Goal: Transaction & Acquisition: Purchase product/service

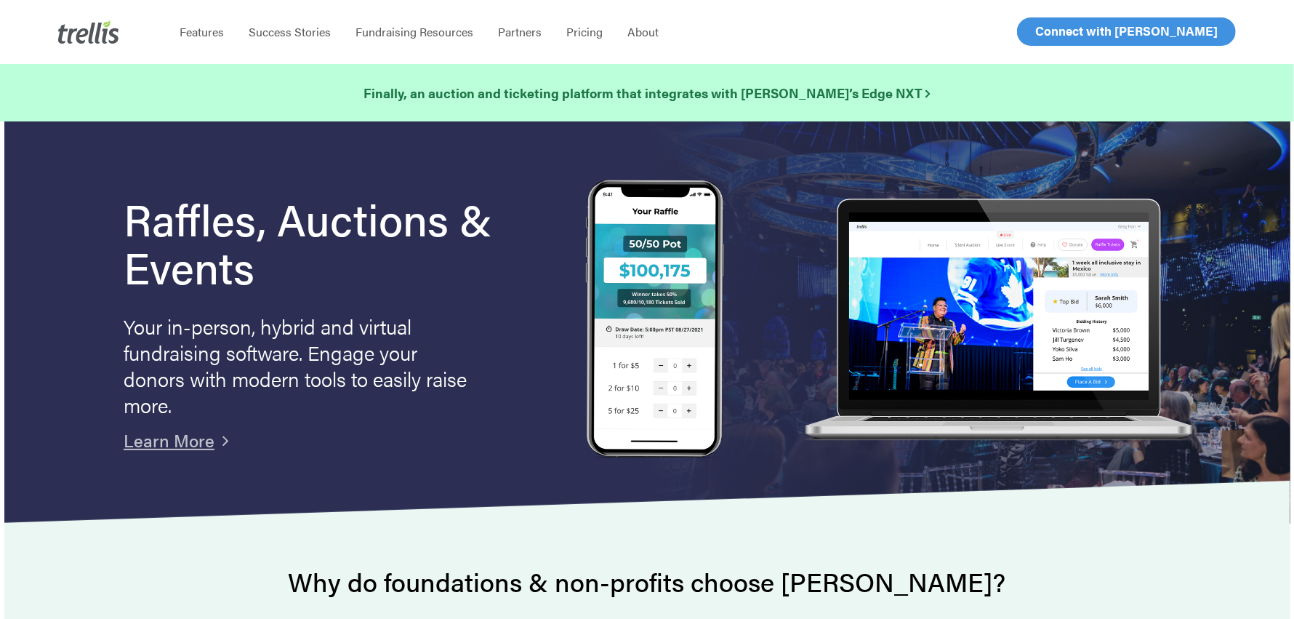
click at [1057, 34] on span "Log In" at bounding box center [1051, 31] width 35 height 17
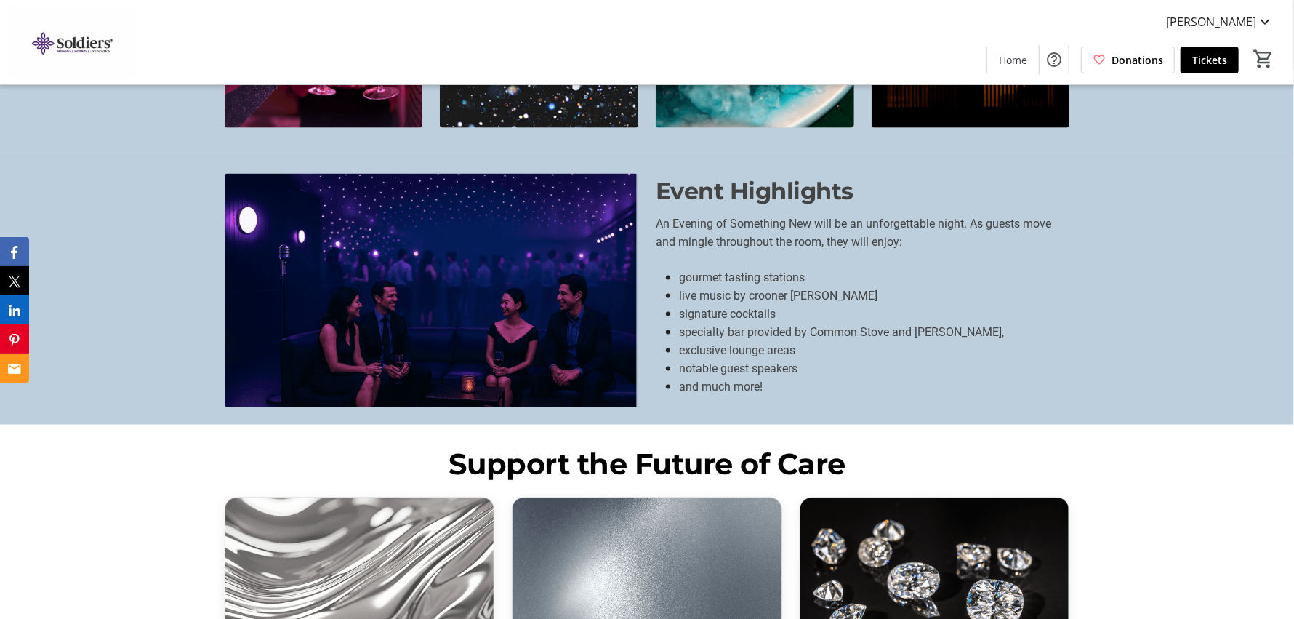
scroll to position [1193, 0]
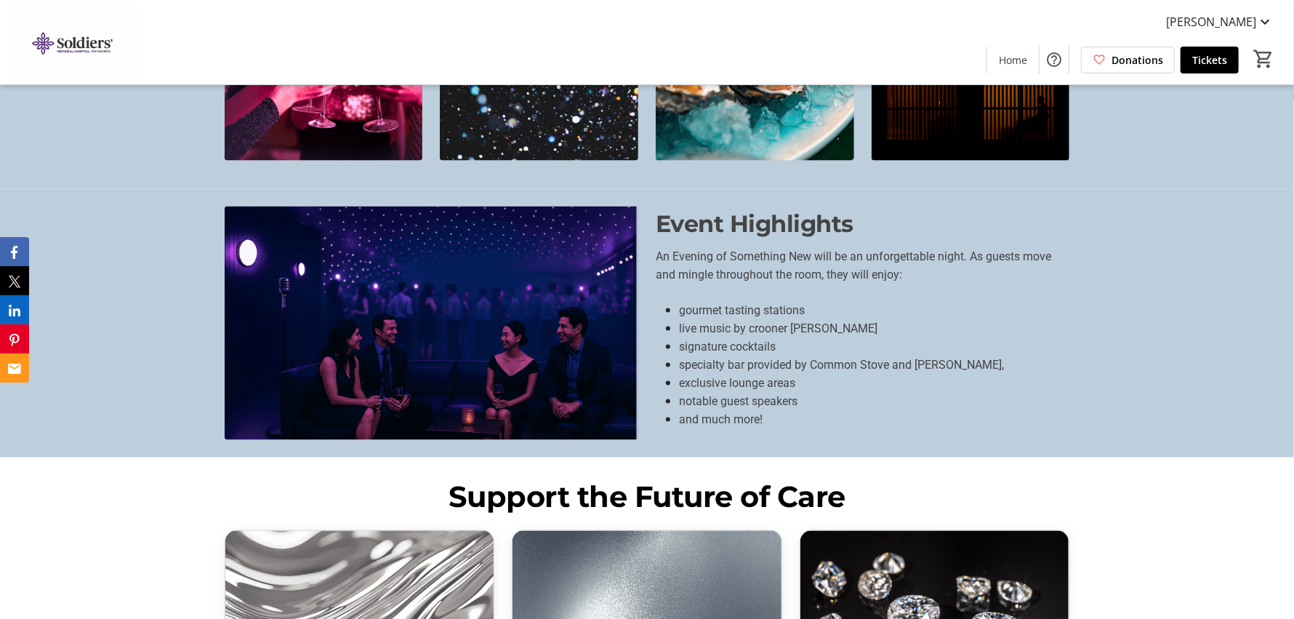
click at [738, 335] on span "live music by crooner [PERSON_NAME]" at bounding box center [778, 328] width 198 height 14
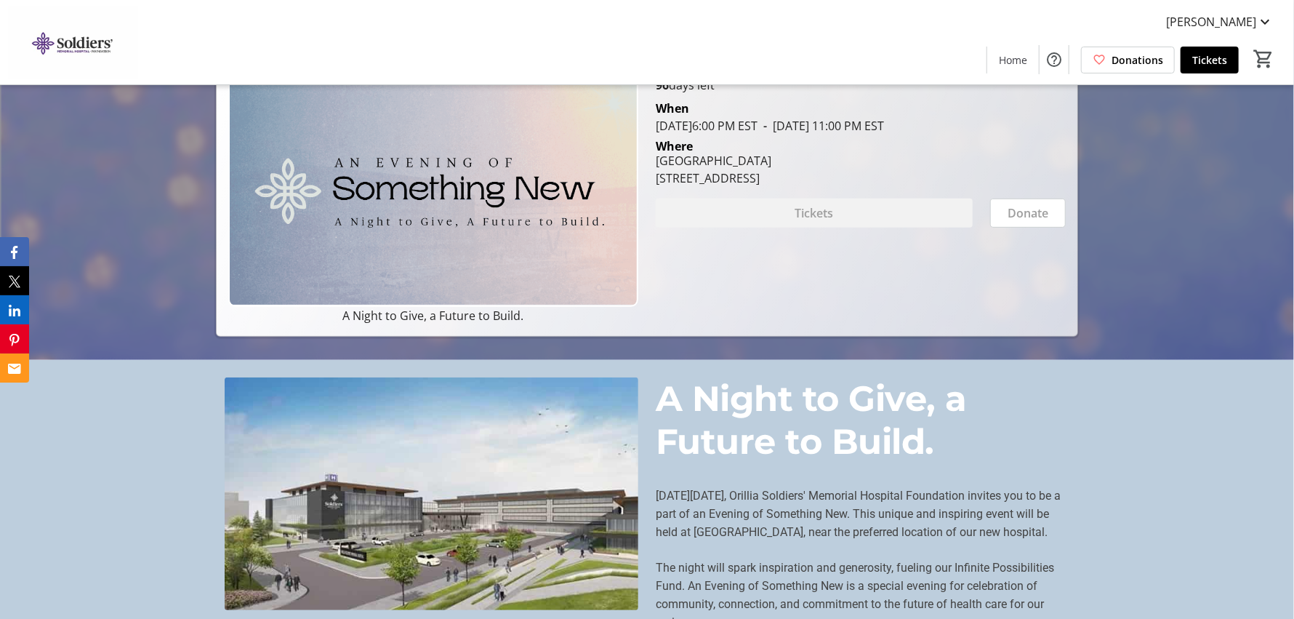
scroll to position [393, 0]
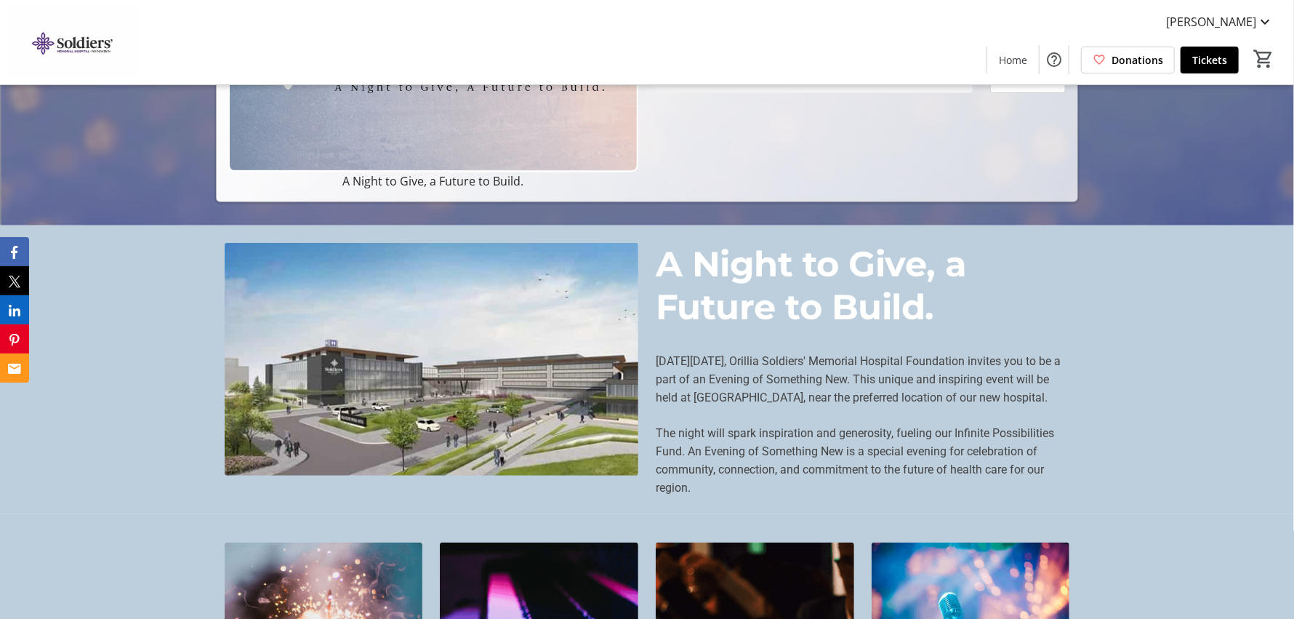
click at [890, 283] on span "A Night to Give, a Future to Build." at bounding box center [811, 285] width 311 height 85
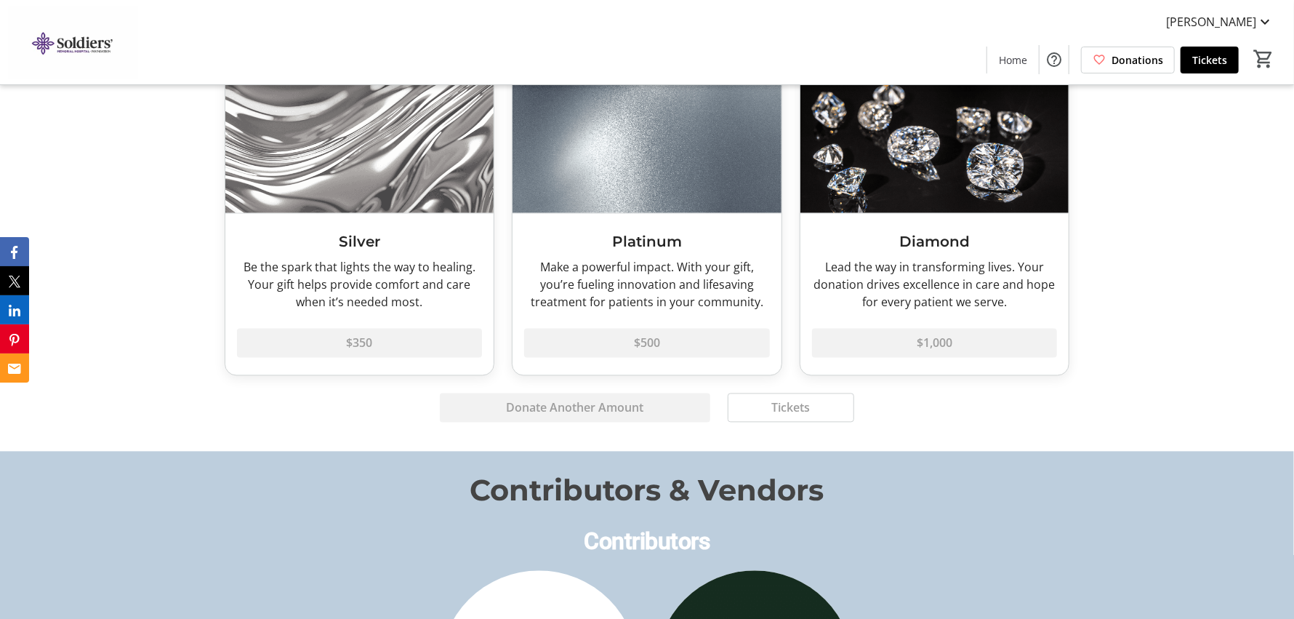
scroll to position [1672, 0]
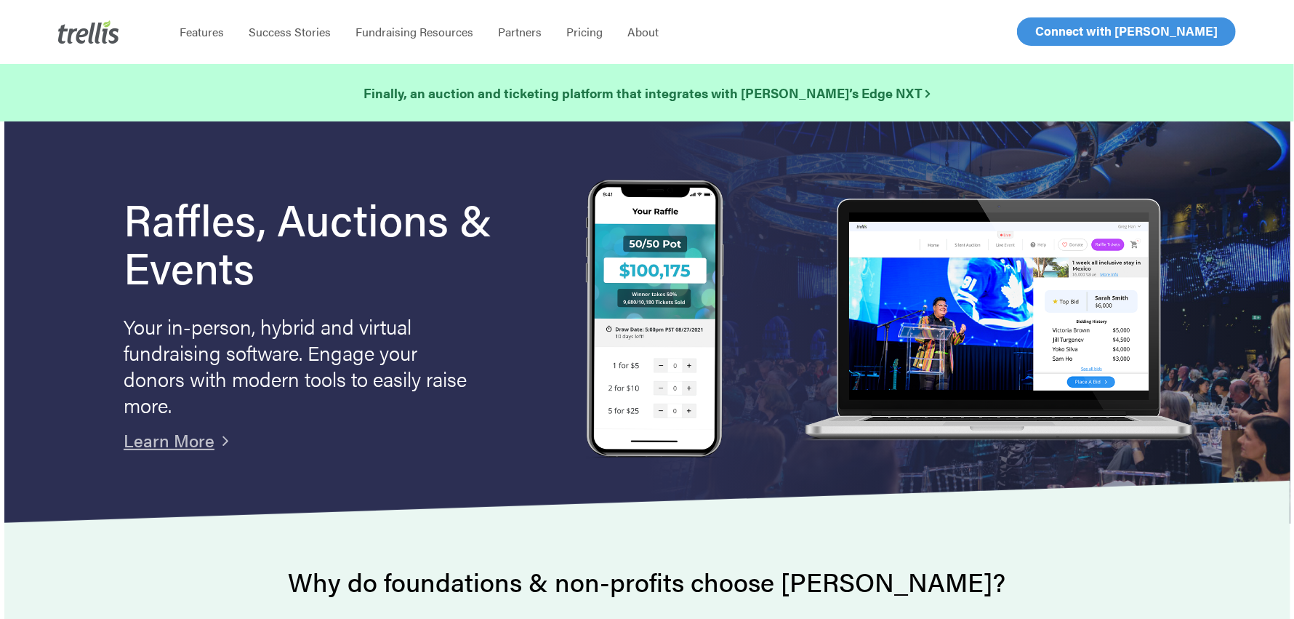
drag, startPoint x: 1050, startPoint y: 26, endPoint x: 1190, endPoint y: 379, distance: 379.1
click at [1050, 26] on span "Log In" at bounding box center [1051, 31] width 35 height 17
